Goal: Task Accomplishment & Management: Complete application form

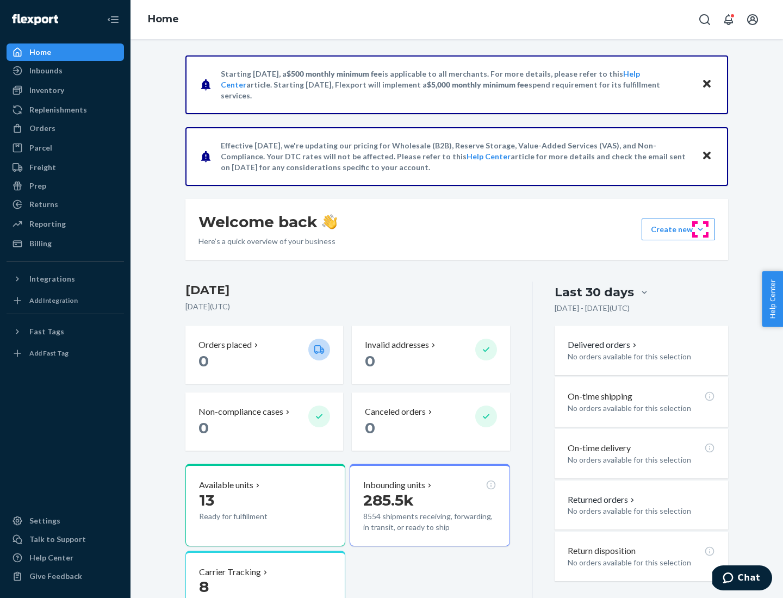
click at [701, 230] on button "Create new Create new inbound Create new order Create new product" at bounding box center [678, 230] width 73 height 22
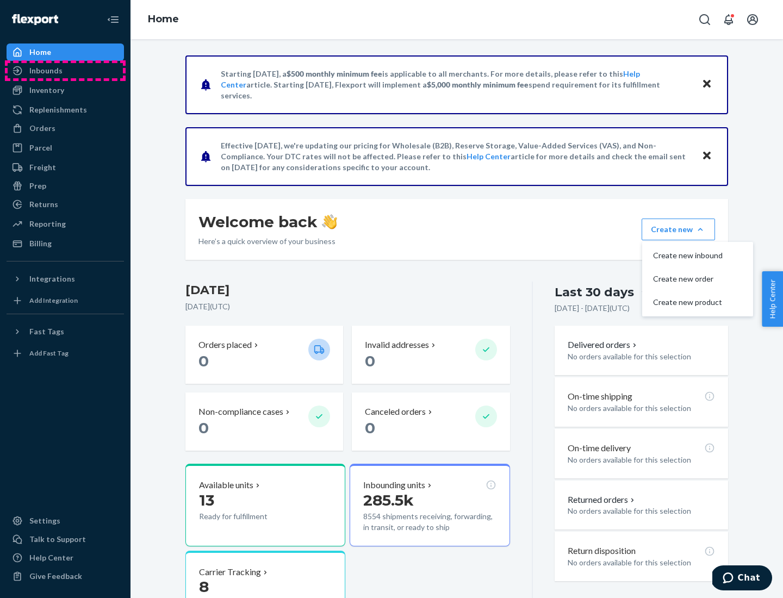
click at [65, 71] on div "Inbounds" at bounding box center [65, 70] width 115 height 15
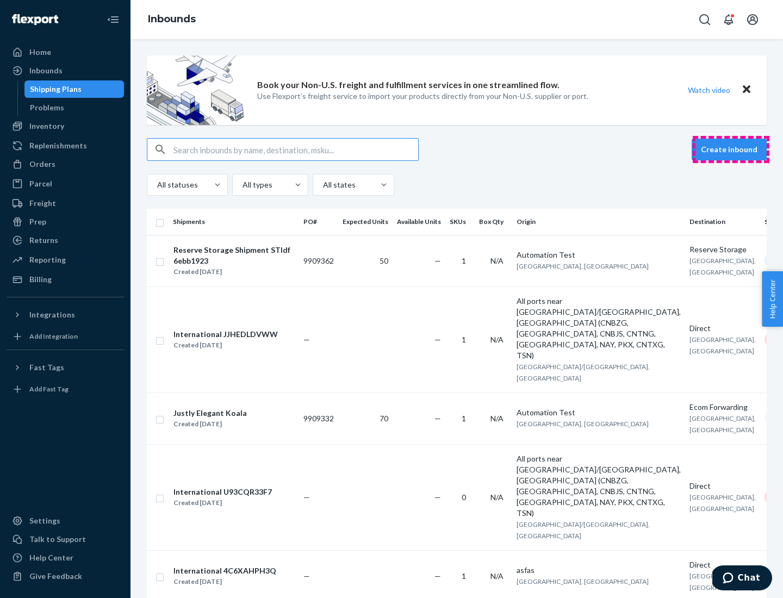
click at [731, 150] on button "Create inbound" at bounding box center [729, 150] width 75 height 22
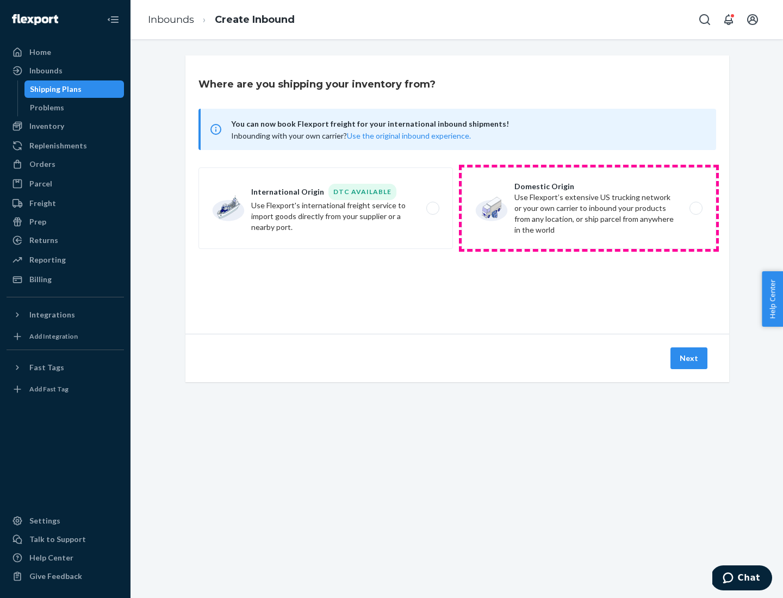
click at [589, 208] on label "Domestic Origin Use Flexport’s extensive US trucking network or your own carrie…" at bounding box center [589, 209] width 255 height 82
click at [696, 208] on input "Domestic Origin Use Flexport’s extensive US trucking network or your own carrie…" at bounding box center [699, 208] width 7 height 7
radio input "true"
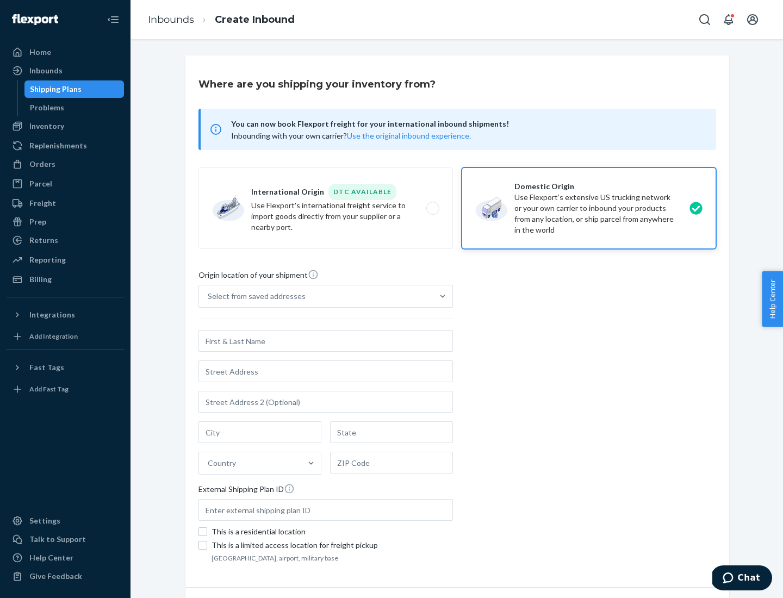
click at [254, 296] on div "Select from saved addresses" at bounding box center [257, 296] width 98 height 11
click at [209, 296] on input "Select from saved addresses" at bounding box center [208, 296] width 1 height 11
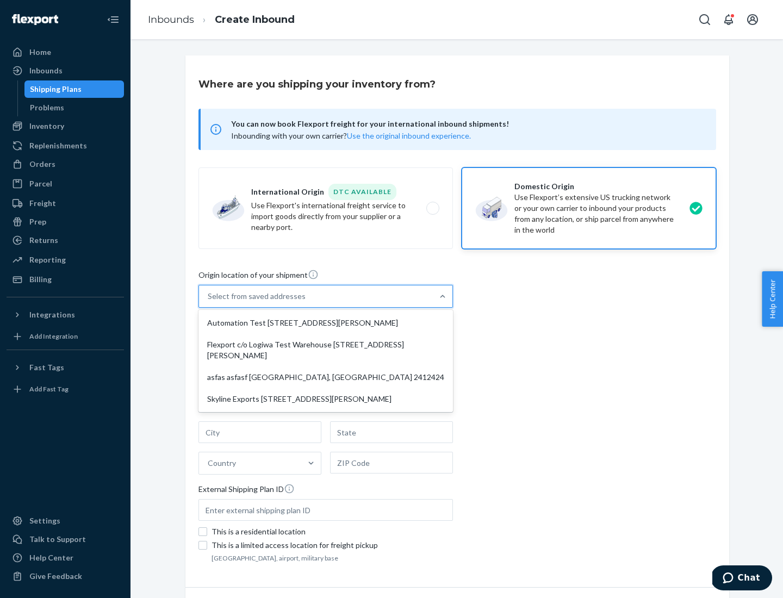
scroll to position [4, 0]
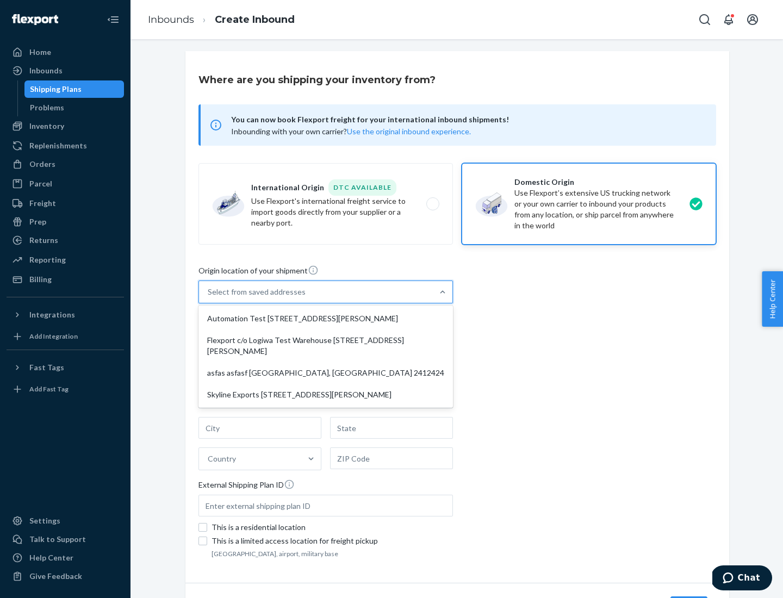
click at [326, 319] on div "Automation Test [STREET_ADDRESS][PERSON_NAME]" at bounding box center [326, 319] width 250 height 22
click at [209, 298] on input "option Automation Test [STREET_ADDRESS][PERSON_NAME] focused, 1 of 4. 4 results…" at bounding box center [208, 292] width 1 height 11
type input "Automation Test"
type input "9th Floor"
type input "[GEOGRAPHIC_DATA]"
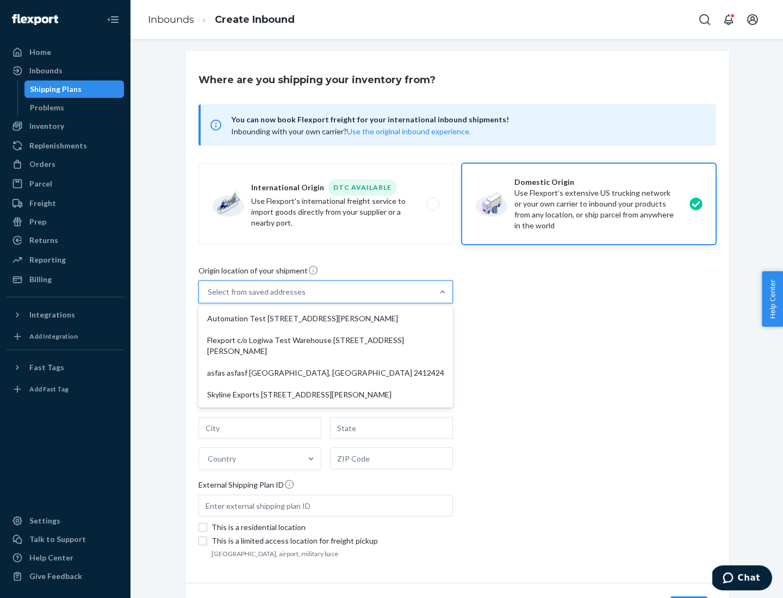
type input "CA"
type input "94104"
type input "[STREET_ADDRESS][PERSON_NAME]"
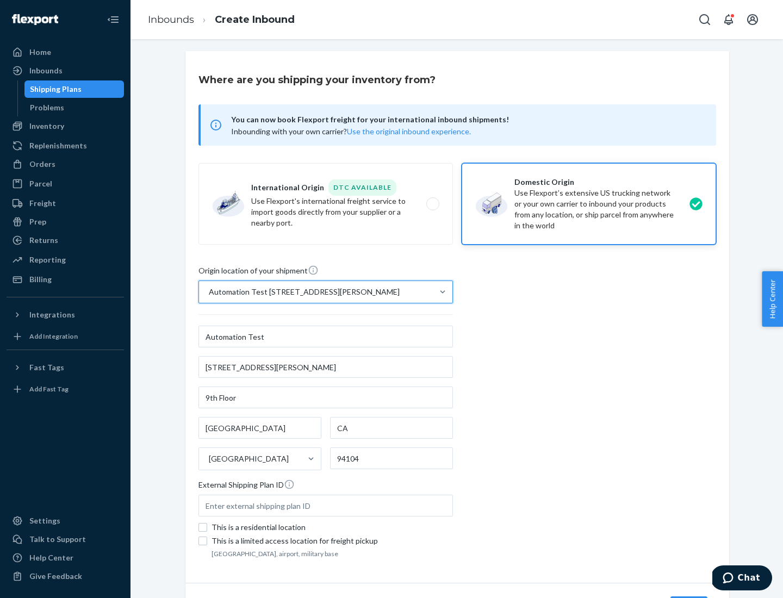
scroll to position [64, 0]
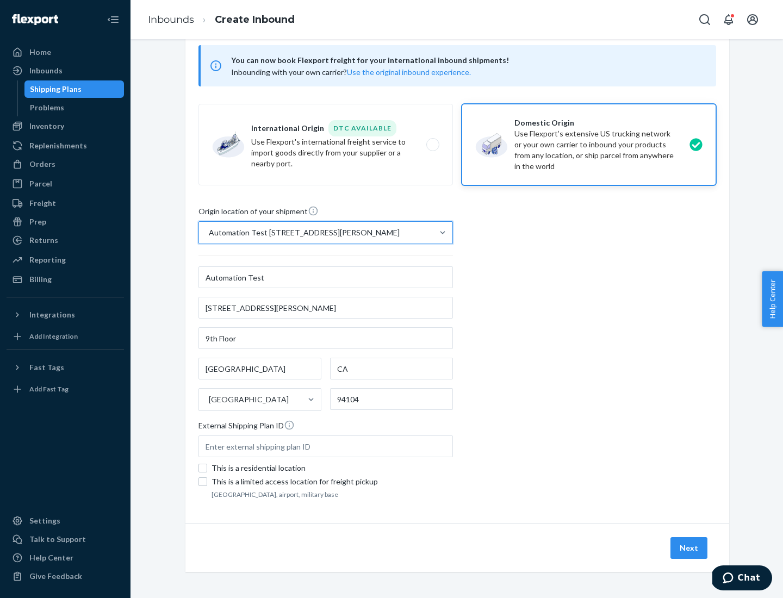
click at [690, 548] on button "Next" at bounding box center [689, 548] width 37 height 22
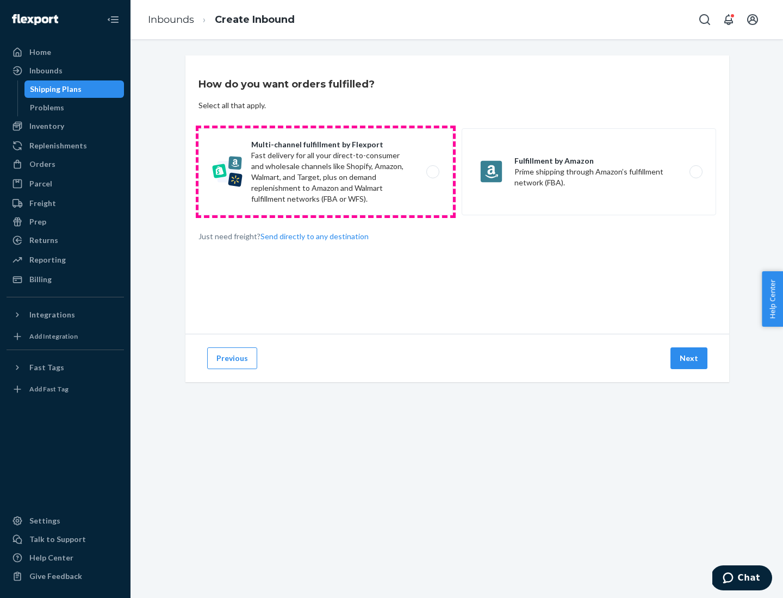
click at [326, 172] on label "Multi-channel fulfillment by Flexport Fast delivery for all your direct-to-cons…" at bounding box center [326, 171] width 255 height 87
click at [432, 172] on input "Multi-channel fulfillment by Flexport Fast delivery for all your direct-to-cons…" at bounding box center [435, 172] width 7 height 7
radio input "true"
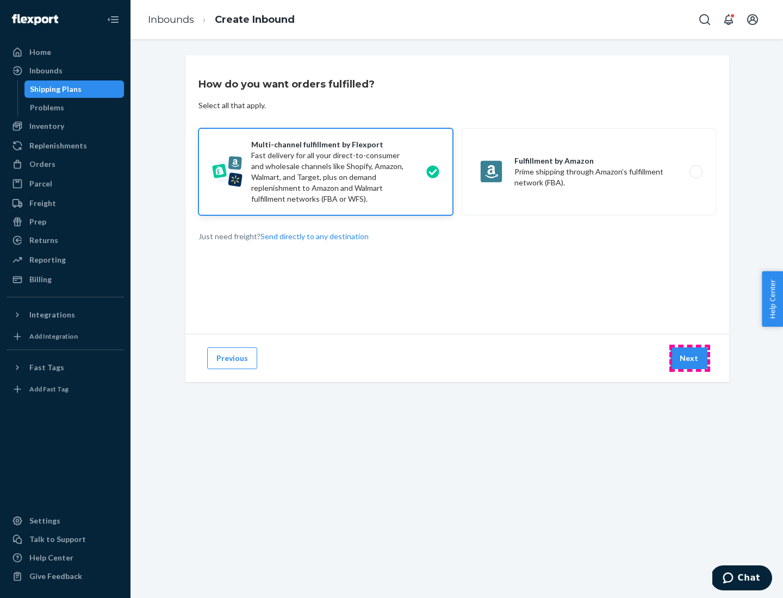
click at [690, 358] on button "Next" at bounding box center [689, 359] width 37 height 22
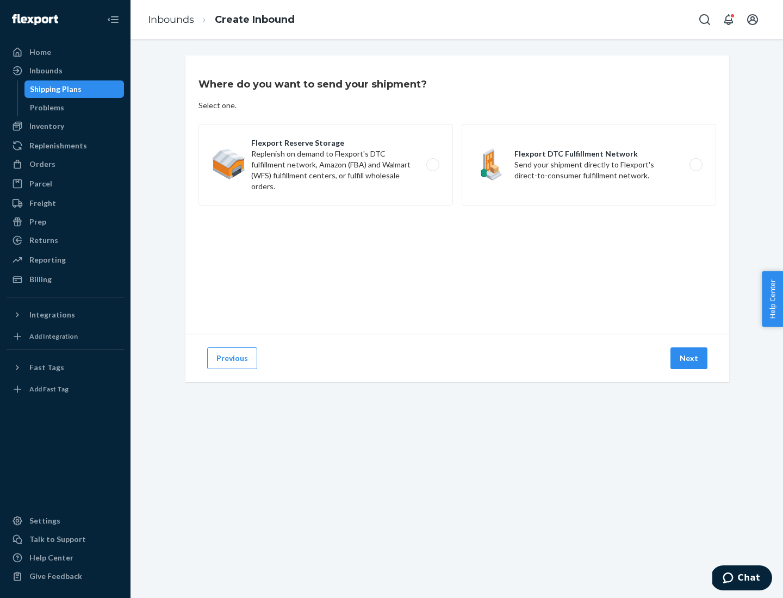
click at [589, 165] on label "Flexport DTC Fulfillment Network Send your shipment directly to Flexport's dire…" at bounding box center [589, 165] width 255 height 82
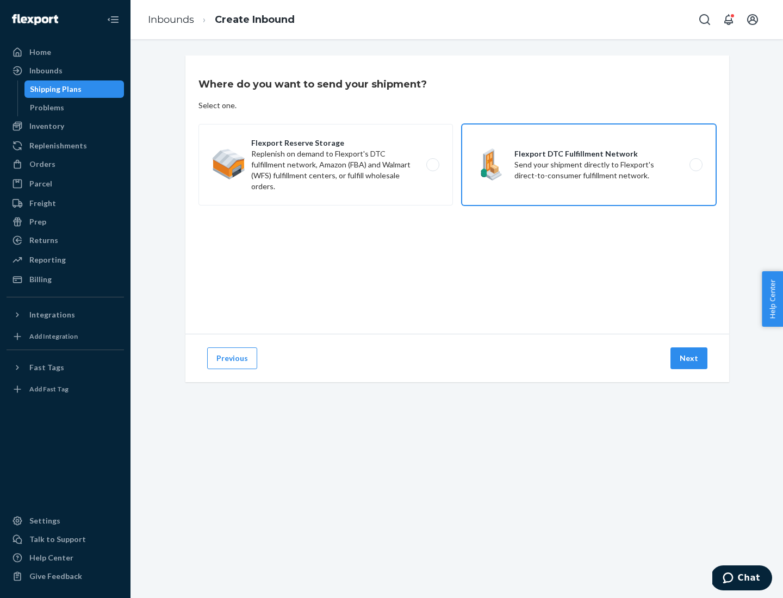
click at [696, 165] on input "Flexport DTC Fulfillment Network Send your shipment directly to Flexport's dire…" at bounding box center [699, 165] width 7 height 7
radio input "true"
click at [690, 358] on button "Next" at bounding box center [689, 359] width 37 height 22
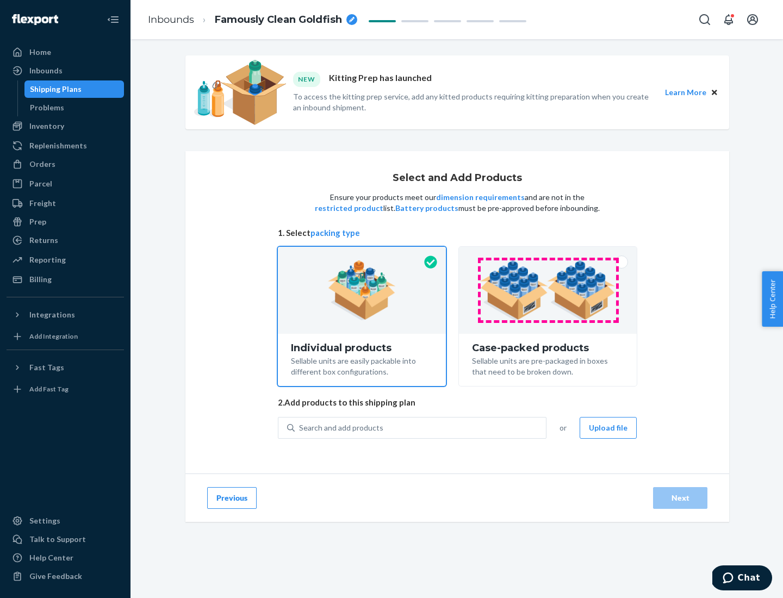
click at [548, 290] on img at bounding box center [547, 291] width 135 height 60
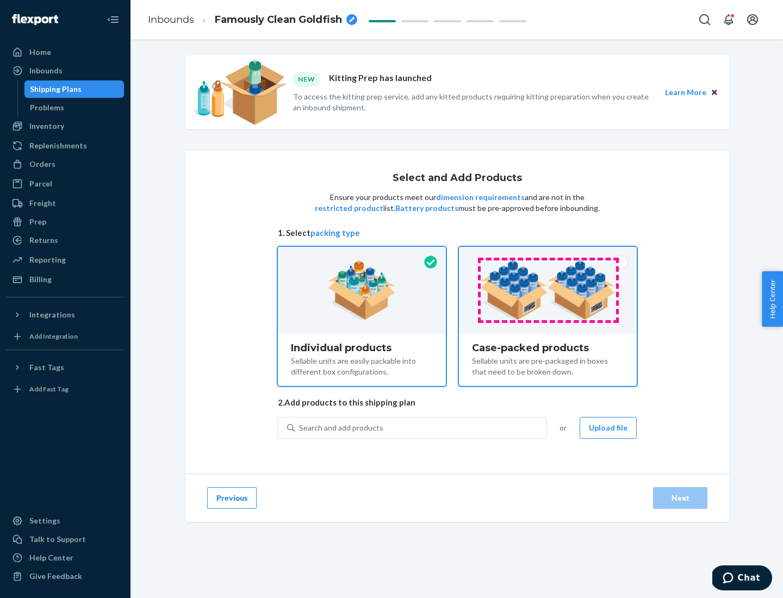
click at [548, 254] on input "Case-packed products Sellable units are pre-packaged in boxes that need to be b…" at bounding box center [548, 250] width 7 height 7
radio input "true"
radio input "false"
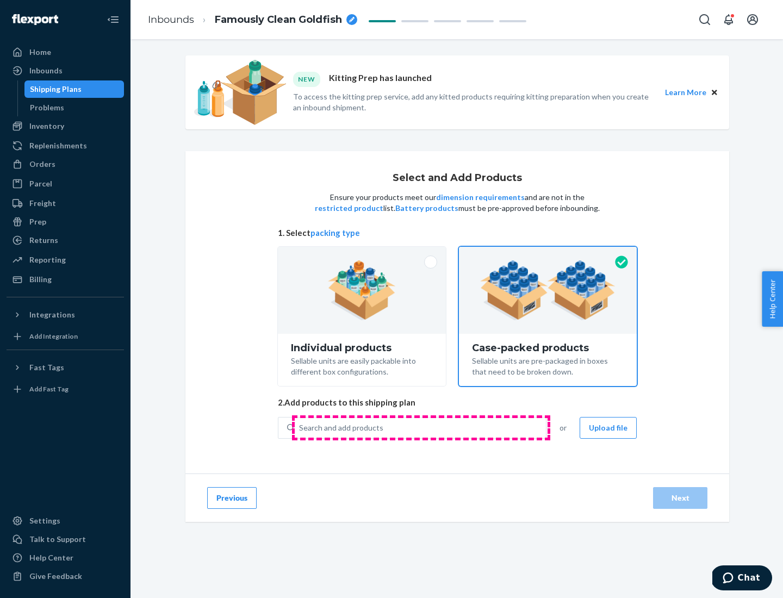
click at [421, 428] on div "Search and add products" at bounding box center [420, 428] width 251 height 20
click at [300, 428] on input "Search and add products" at bounding box center [299, 428] width 1 height 11
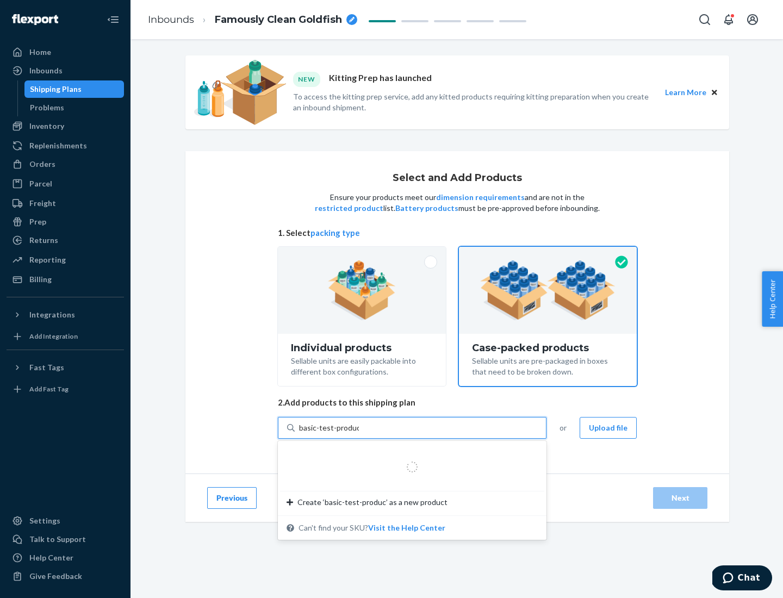
type input "basic-test-product-1"
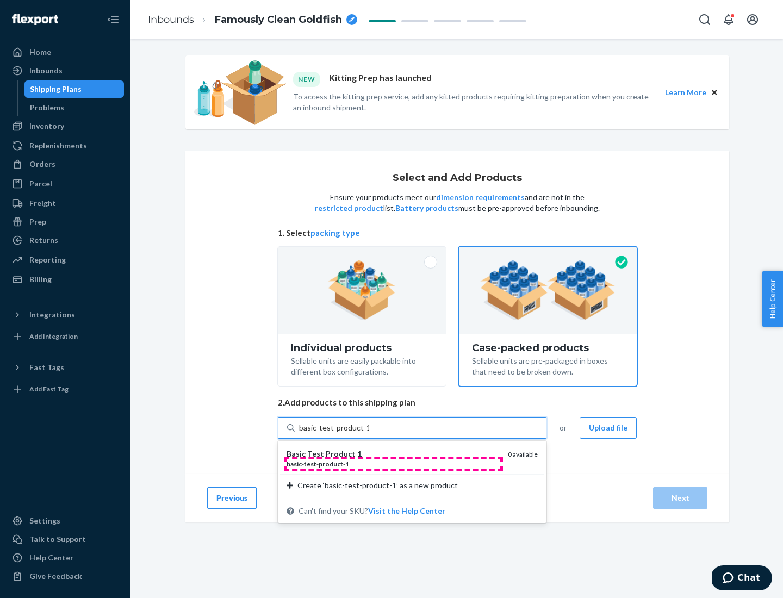
click at [393, 464] on div "basic - test - product - 1" at bounding box center [393, 464] width 213 height 9
click at [369, 434] on input "basic-test-product-1" at bounding box center [334, 428] width 70 height 11
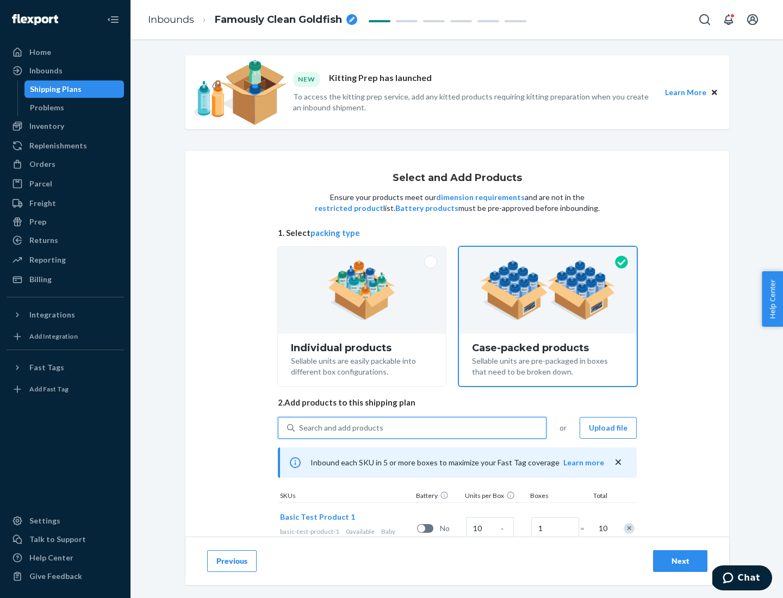
scroll to position [39, 0]
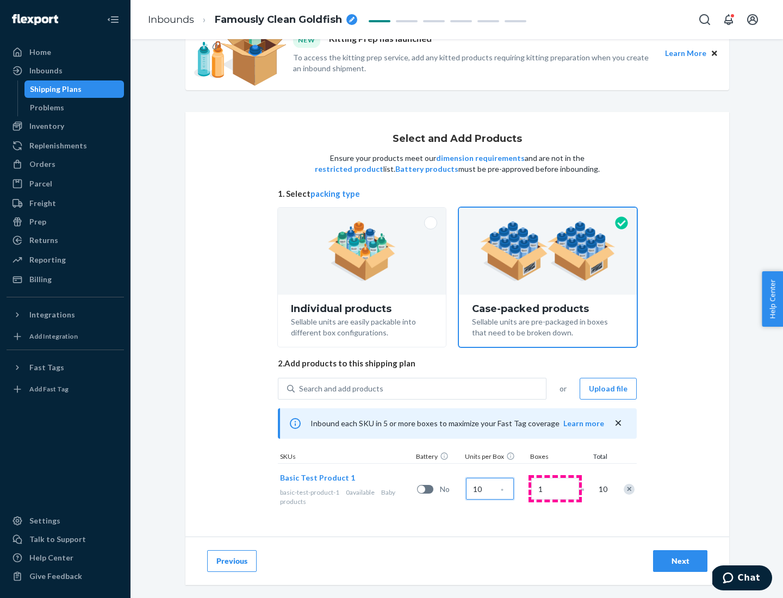
type input "10"
type input "7"
click at [681, 561] on div "Next" at bounding box center [681, 561] width 36 height 11
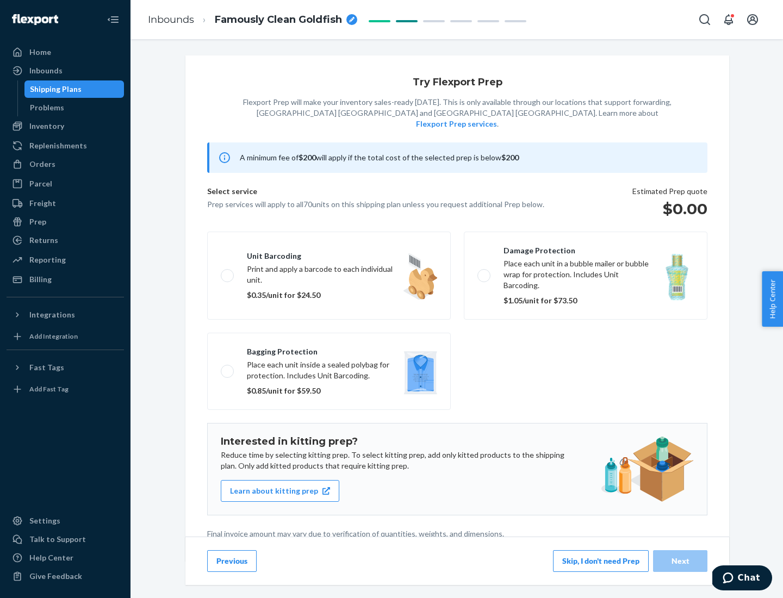
scroll to position [3, 0]
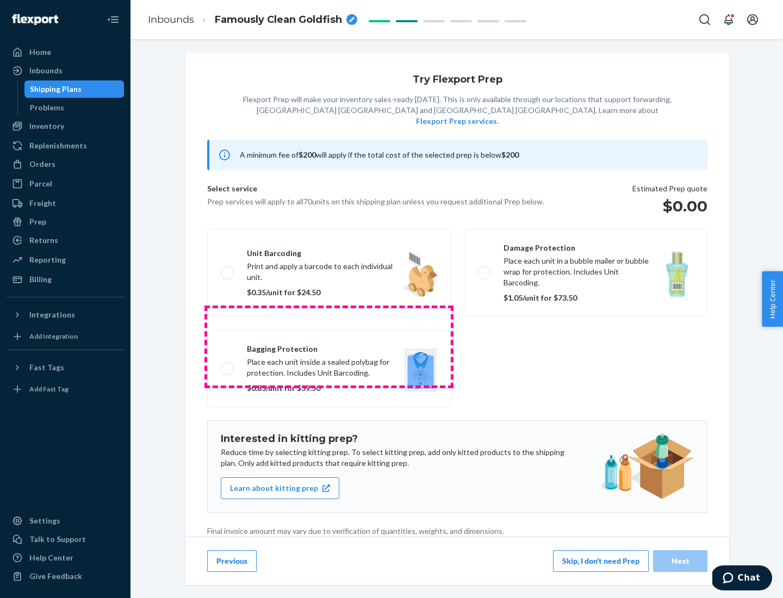
click at [329, 347] on label "Bagging protection Place each unit inside a sealed polybag for protection. Incl…" at bounding box center [329, 368] width 244 height 77
click at [228, 365] on input "Bagging protection Place each unit inside a sealed polybag for protection. Incl…" at bounding box center [224, 368] width 7 height 7
checkbox input "true"
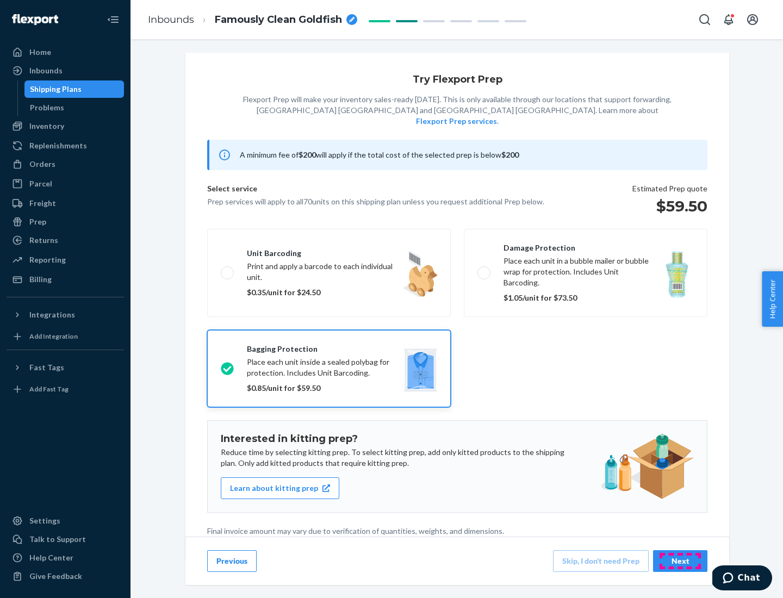
click at [681, 561] on div "Next" at bounding box center [681, 561] width 36 height 11
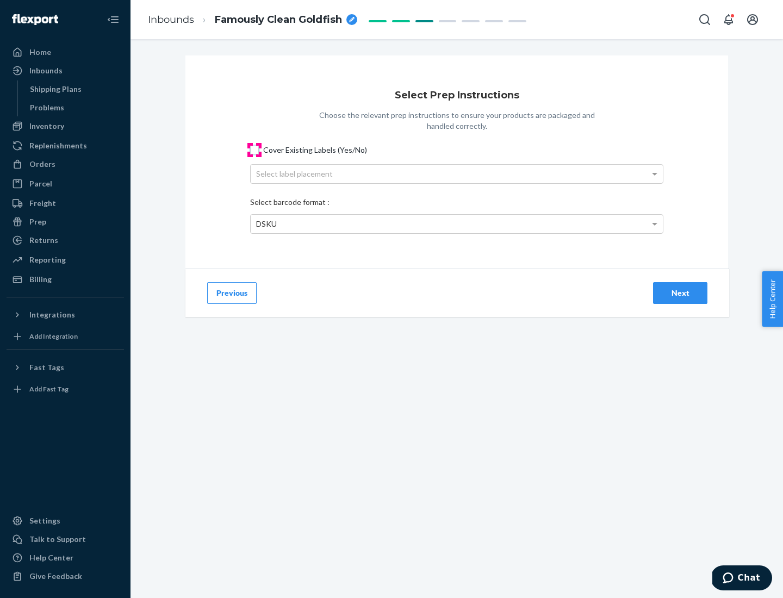
click at [255, 150] on input "Cover Existing Labels (Yes/No)" at bounding box center [254, 150] width 9 height 9
checkbox input "true"
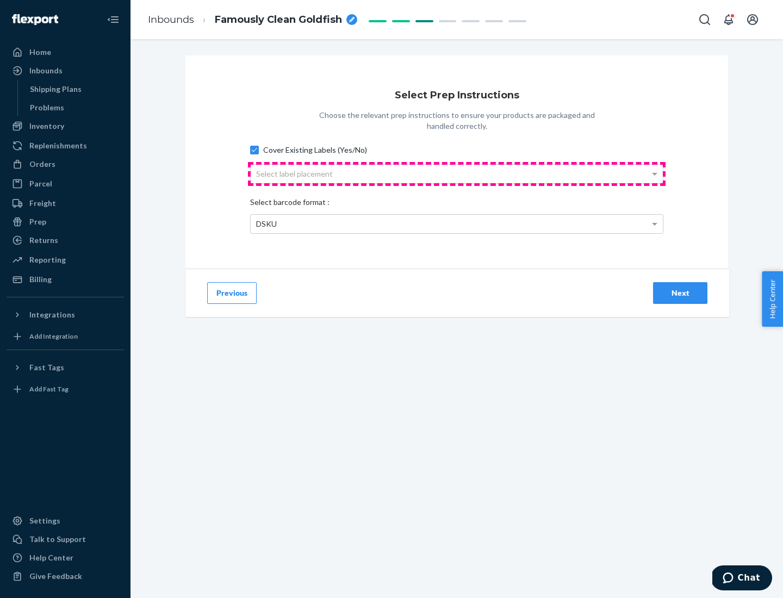
click at [457, 174] on div "Select label placement" at bounding box center [457, 174] width 412 height 18
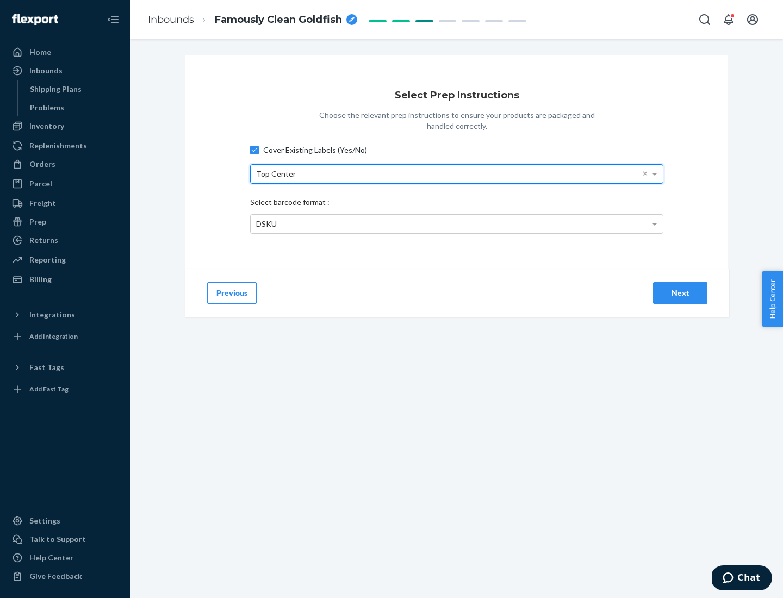
click at [457, 224] on div "DSKU" at bounding box center [457, 224] width 412 height 18
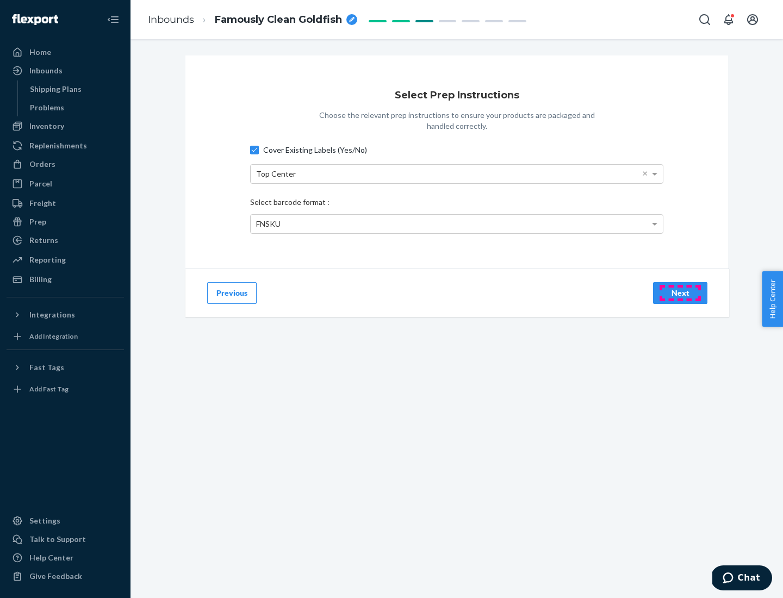
click at [681, 293] on div "Next" at bounding box center [681, 293] width 36 height 11
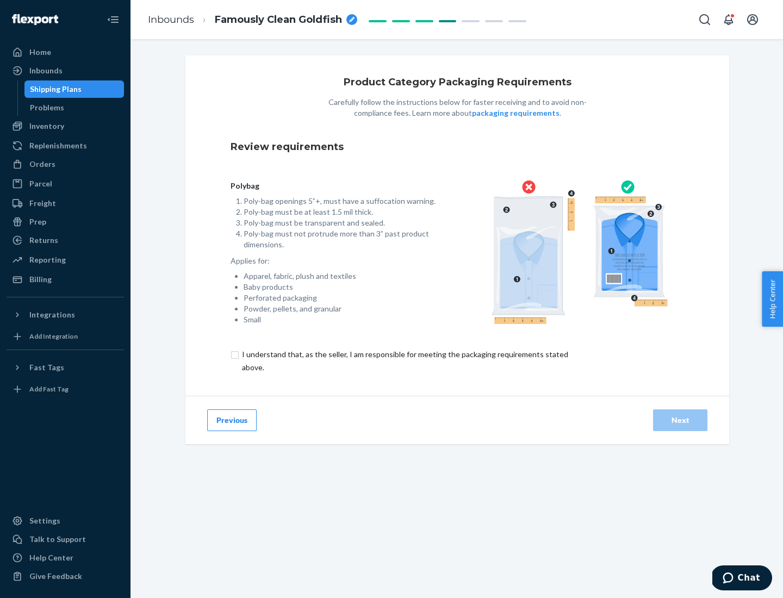
click at [404, 361] on input "checkbox" at bounding box center [412, 361] width 362 height 26
checkbox input "true"
click at [681, 420] on div "Next" at bounding box center [681, 420] width 36 height 11
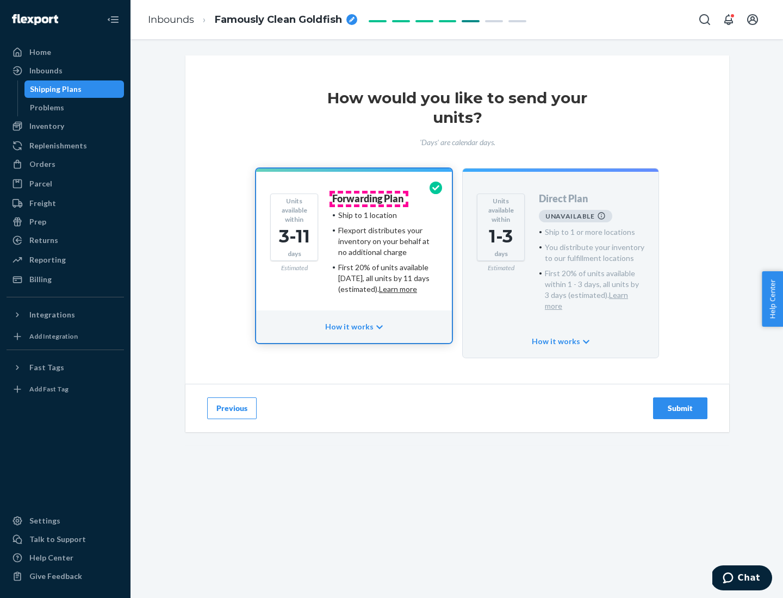
click at [369, 199] on h4 "Forwarding Plan" at bounding box center [367, 199] width 71 height 11
click at [681, 403] on div "Submit" at bounding box center [681, 408] width 36 height 11
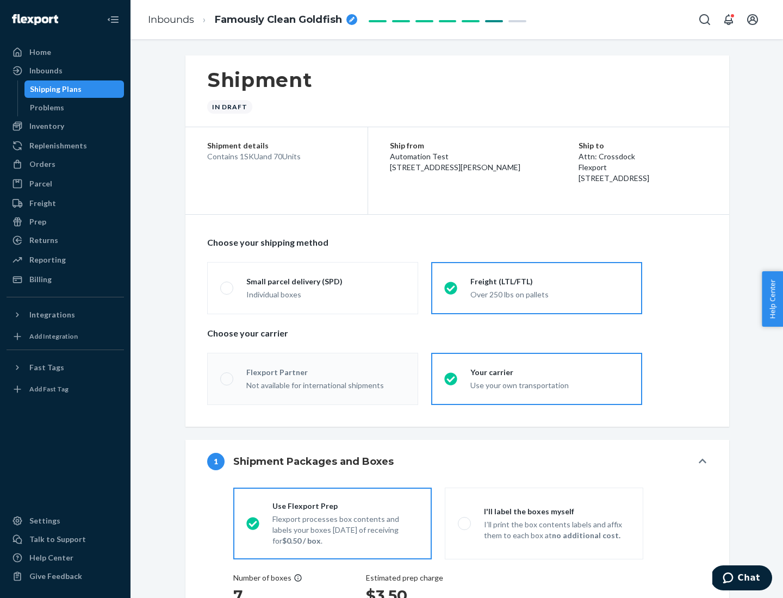
radio input "true"
radio input "false"
radio input "true"
radio input "false"
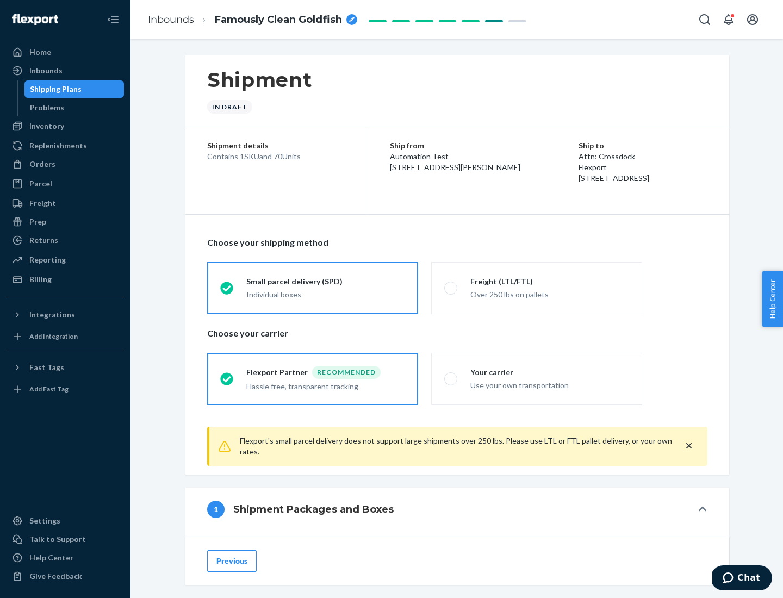
click at [537, 288] on div "Over 250 lbs on pallets" at bounding box center [550, 293] width 159 height 13
click at [452, 288] on input "Freight (LTL/FTL) Over 250 lbs on pallets" at bounding box center [447, 288] width 7 height 7
radio input "true"
radio input "false"
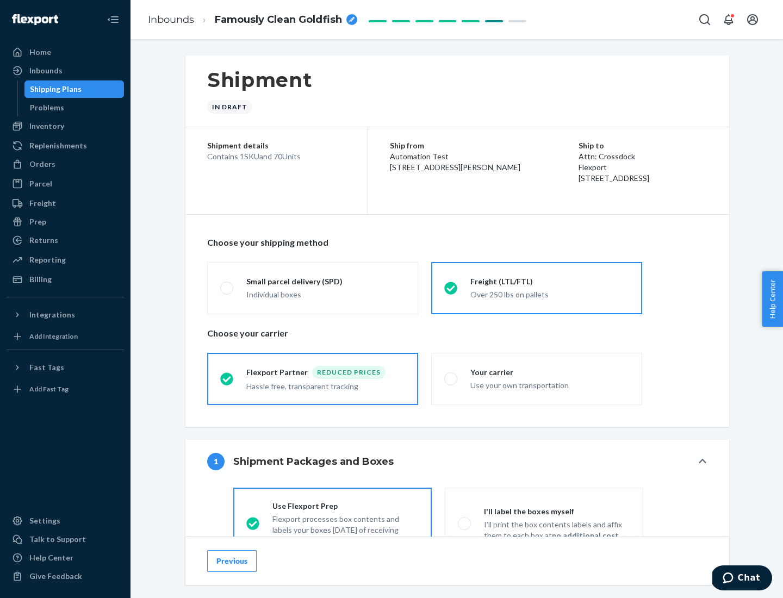
scroll to position [60, 0]
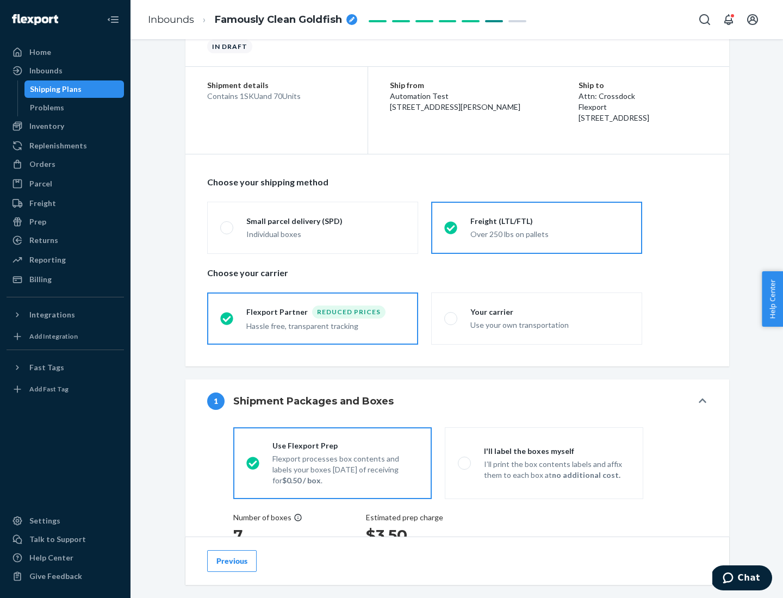
click at [313, 319] on div "Hassle free, transparent tracking" at bounding box center [325, 325] width 159 height 13
click at [227, 318] on input "Flexport Partner Reduced prices Hassle free, transparent tracking" at bounding box center [223, 318] width 7 height 7
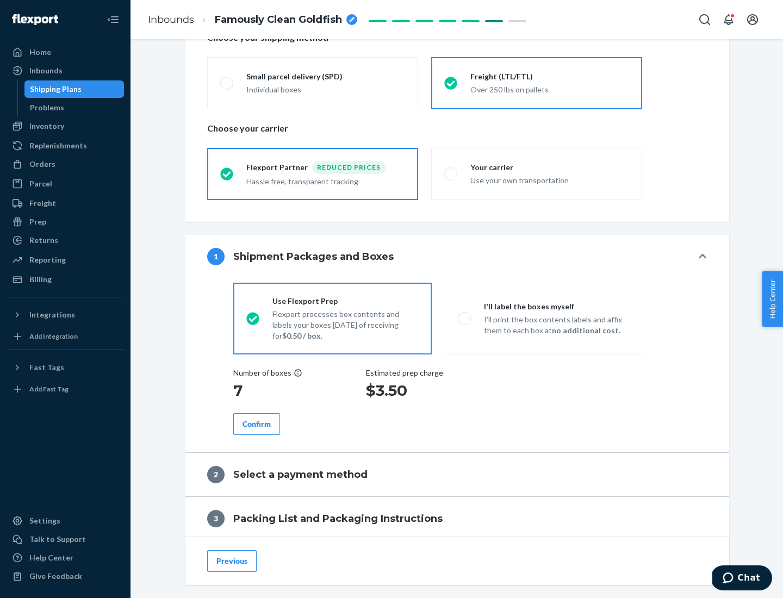
click at [544, 318] on p "I’ll print the box contents labels and affix them to each box at no additional …" at bounding box center [557, 325] width 146 height 22
click at [465, 318] on input "I'll label the boxes myself I’ll print the box contents labels and affix them t…" at bounding box center [461, 318] width 7 height 7
radio input "true"
radio input "false"
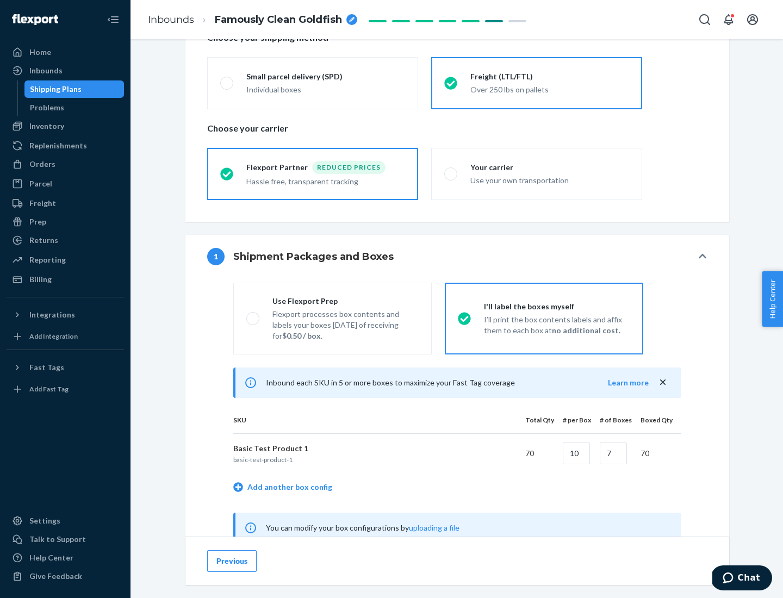
scroll to position [340, 0]
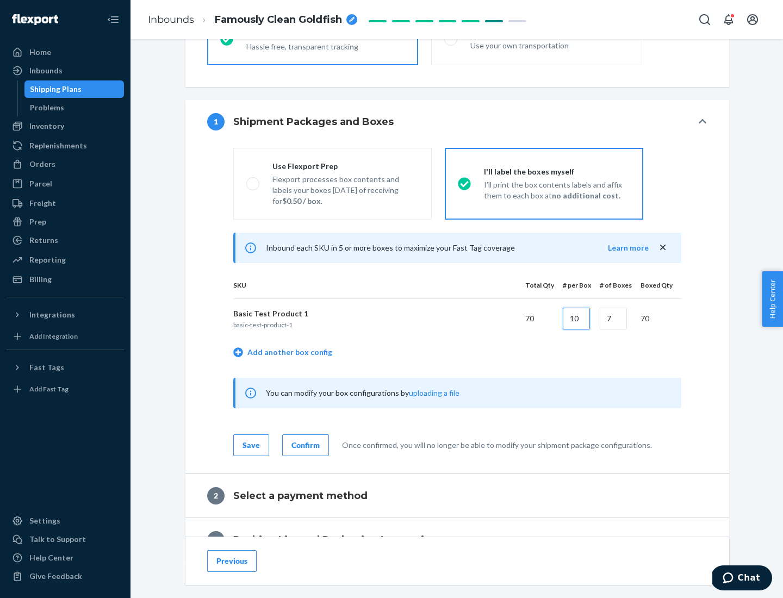
type input "10"
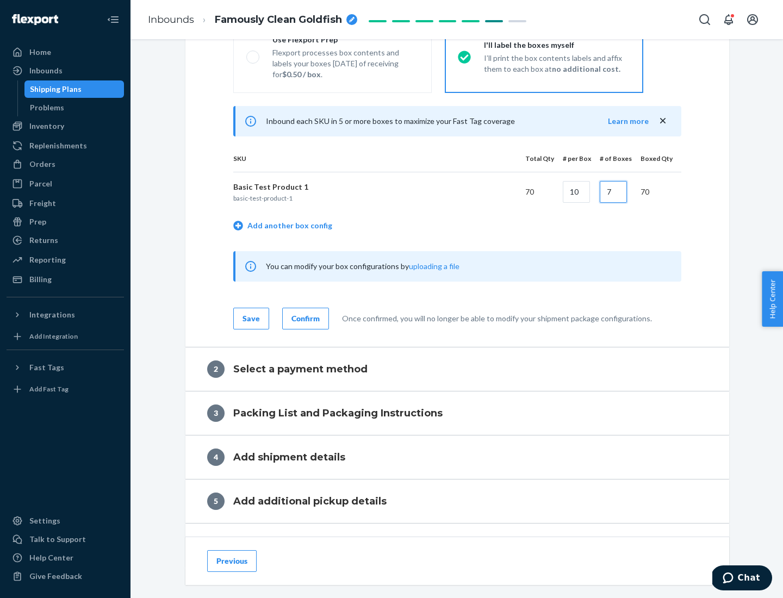
type input "7"
click at [304, 318] on div "Confirm" at bounding box center [306, 318] width 28 height 11
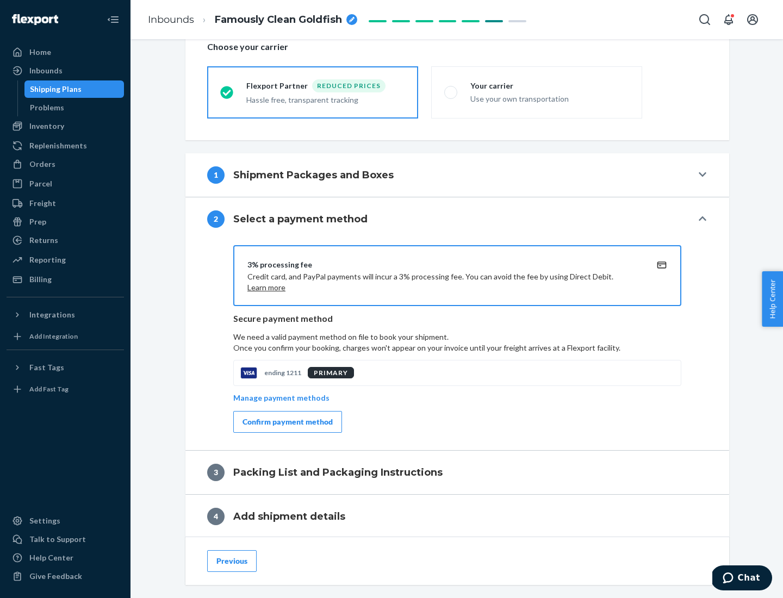
scroll to position [390, 0]
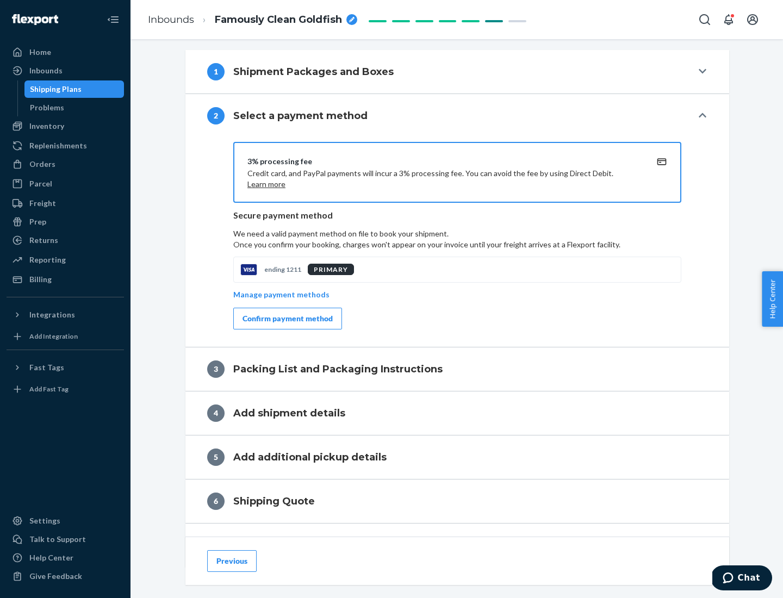
click at [287, 319] on div "Confirm payment method" at bounding box center [288, 318] width 90 height 11
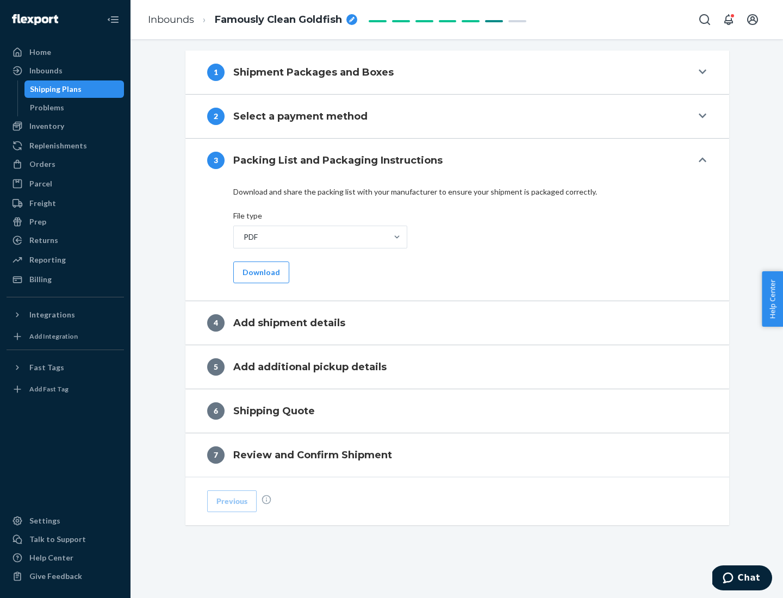
scroll to position [343, 0]
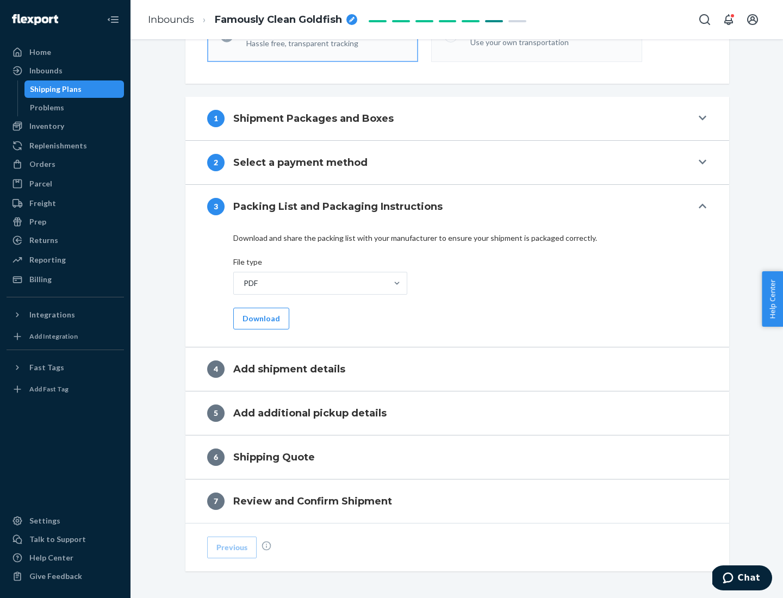
click at [260, 318] on button "Download" at bounding box center [261, 319] width 56 height 22
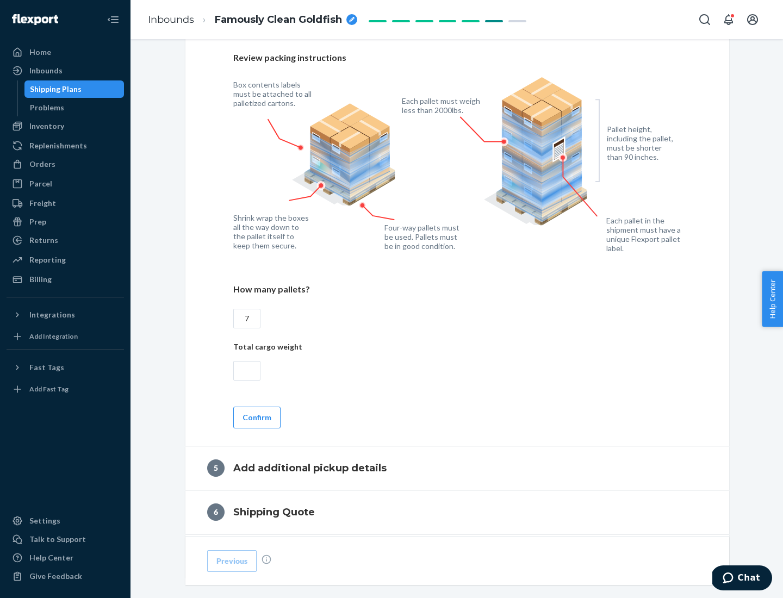
scroll to position [706, 0]
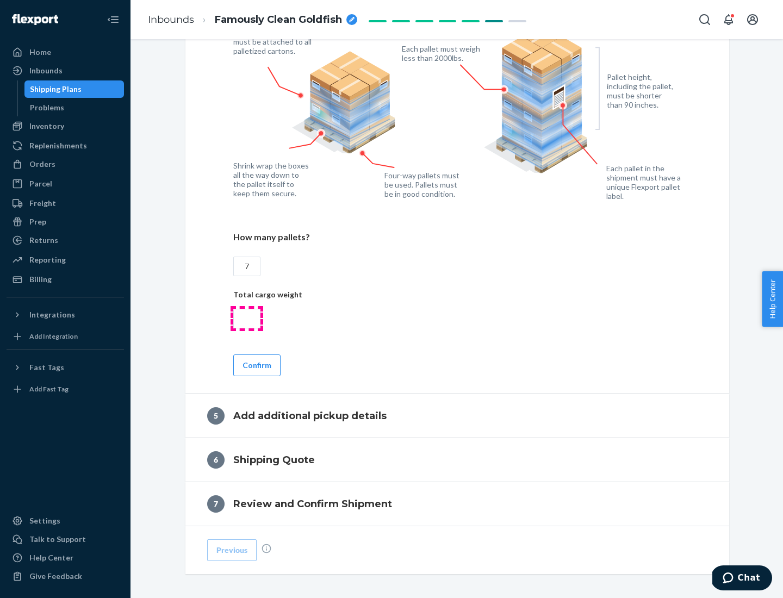
type input "7"
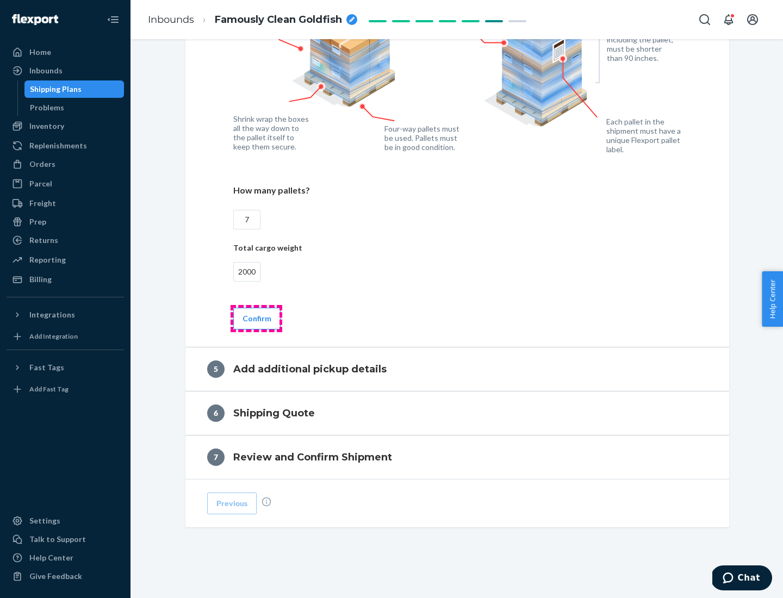
type input "2000"
click at [256, 318] on button "Confirm" at bounding box center [256, 319] width 47 height 22
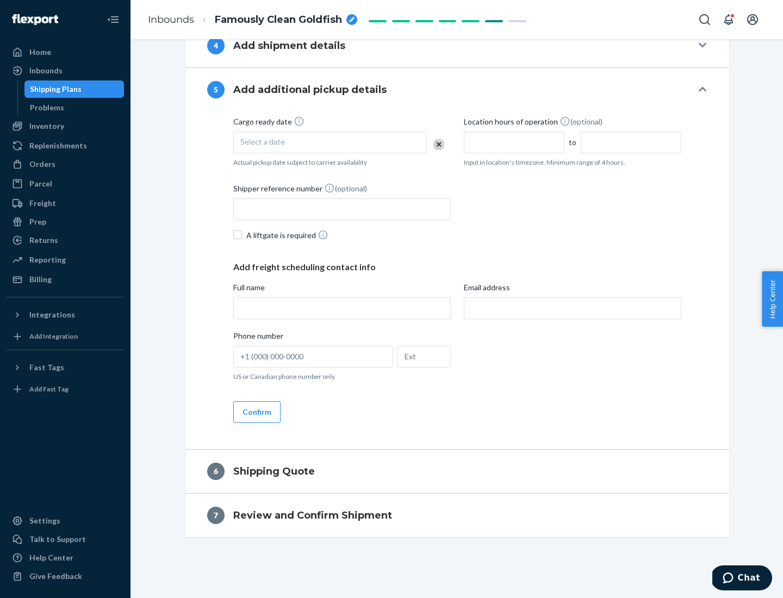
scroll to position [372, 0]
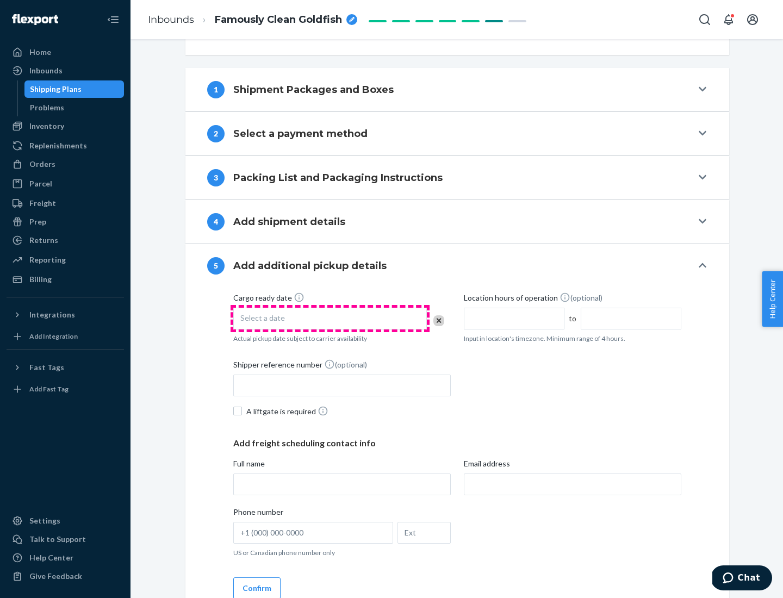
click at [330, 318] on div "Select a date" at bounding box center [330, 319] width 194 height 22
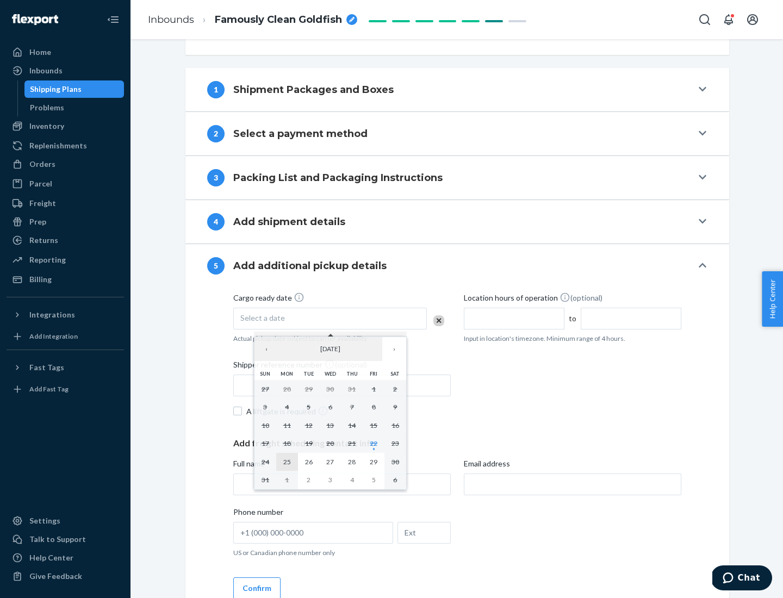
click at [287, 462] on abbr "25" at bounding box center [287, 462] width 8 height 8
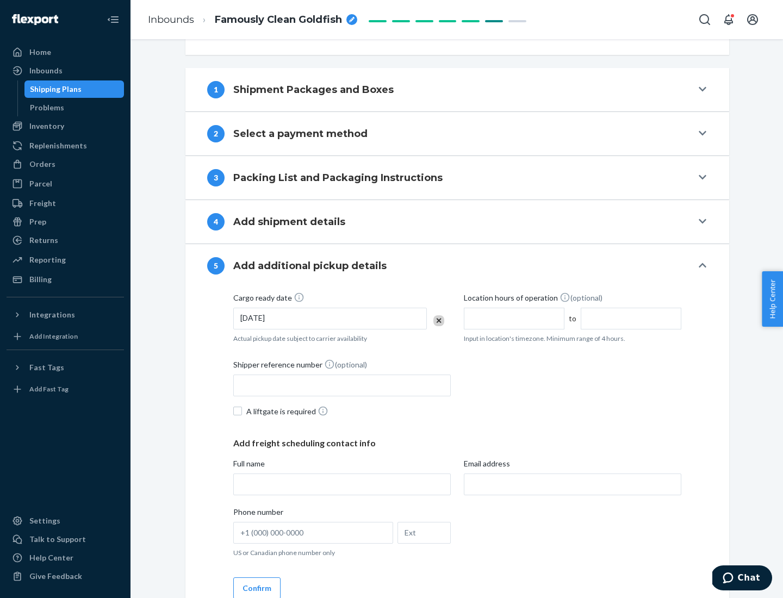
scroll to position [538, 0]
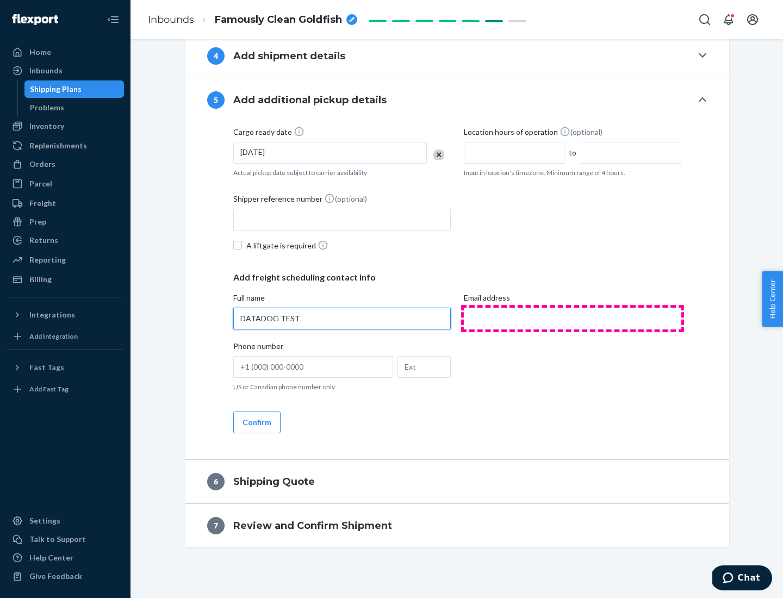
type input "DATADOG TEST"
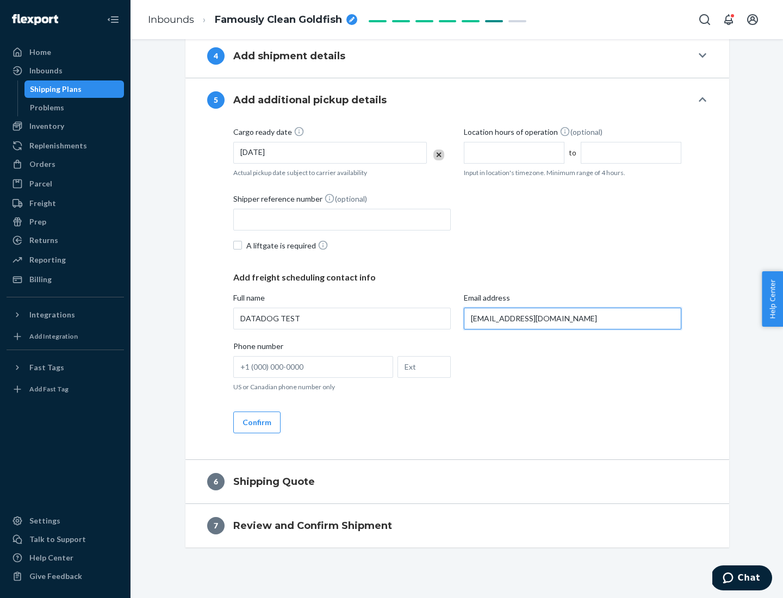
scroll to position [548, 0]
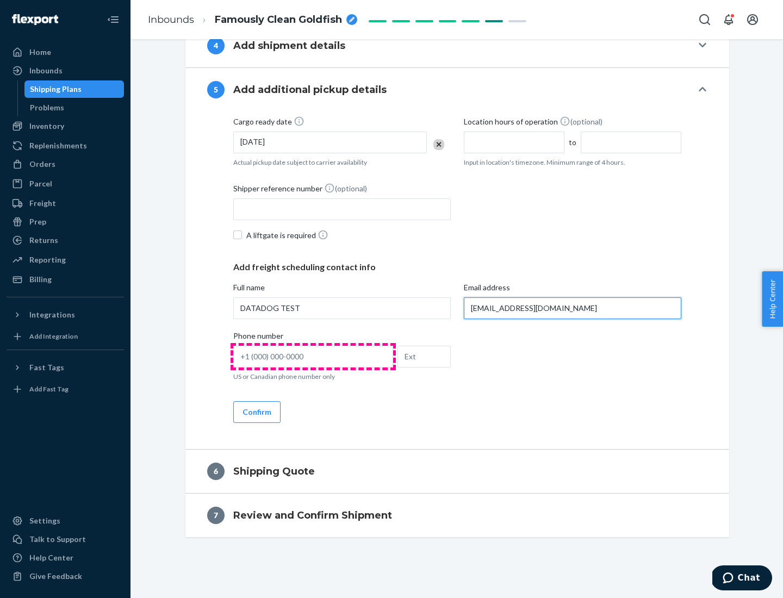
type input "[EMAIL_ADDRESS][DOMAIN_NAME]"
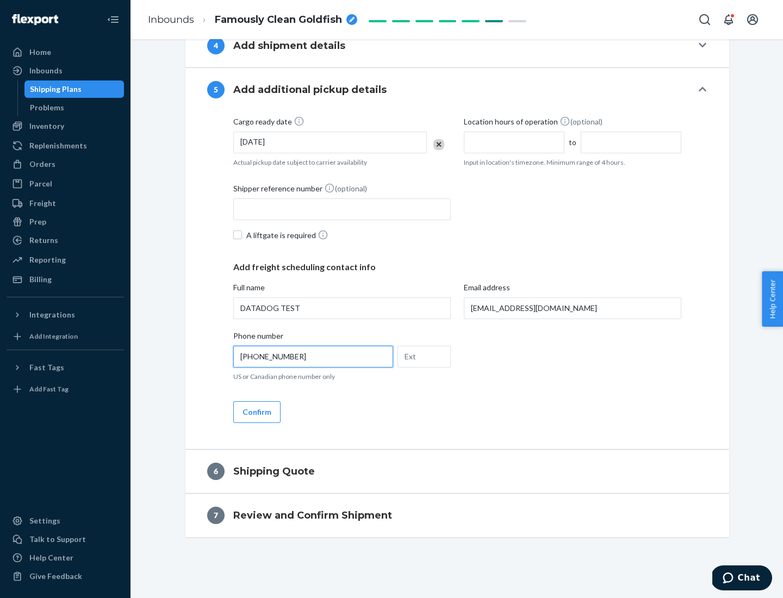
type input "[PHONE_NUMBER]"
click at [256, 412] on button "Confirm" at bounding box center [256, 412] width 47 height 22
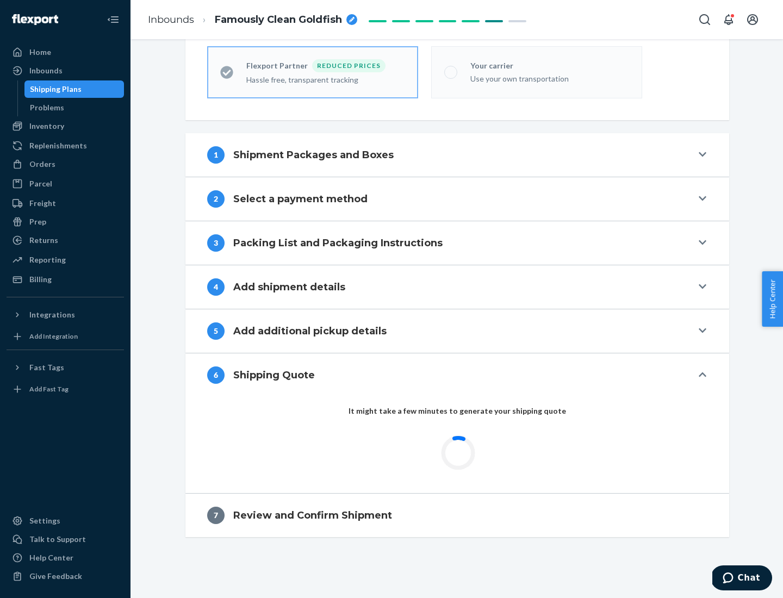
scroll to position [307, 0]
